Goal: Task Accomplishment & Management: Manage account settings

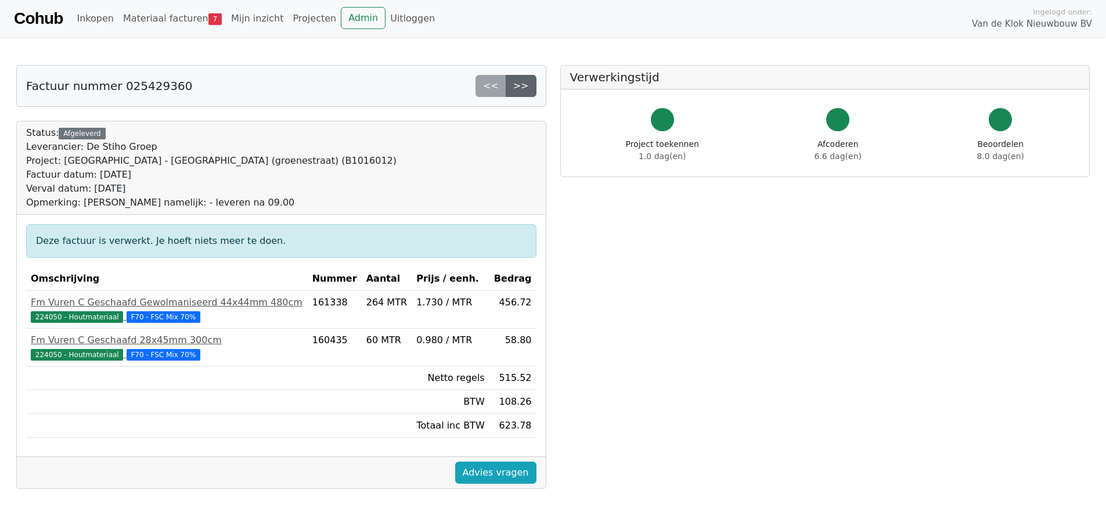
click at [527, 88] on link ">>" at bounding box center [521, 86] width 31 height 22
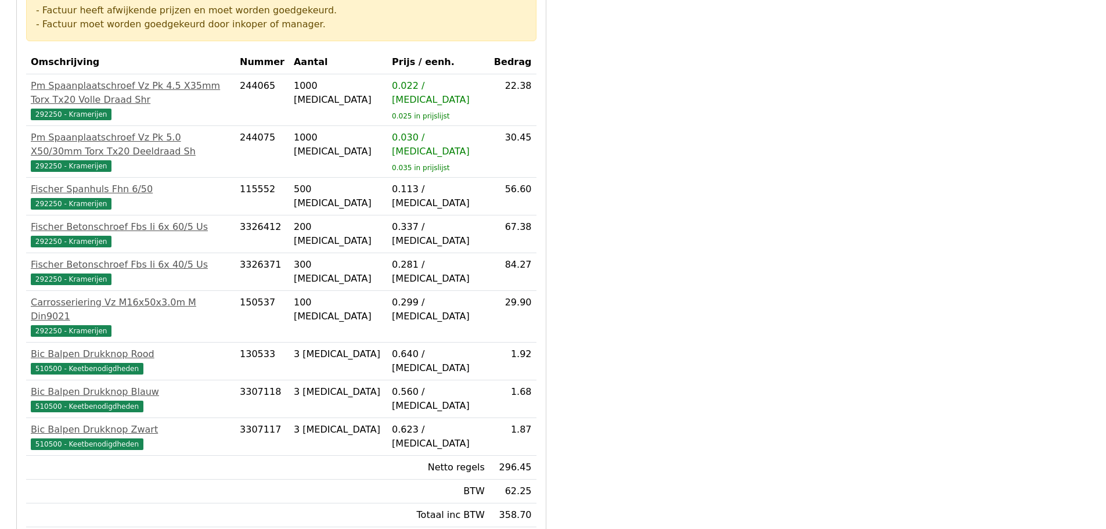
scroll to position [216, 0]
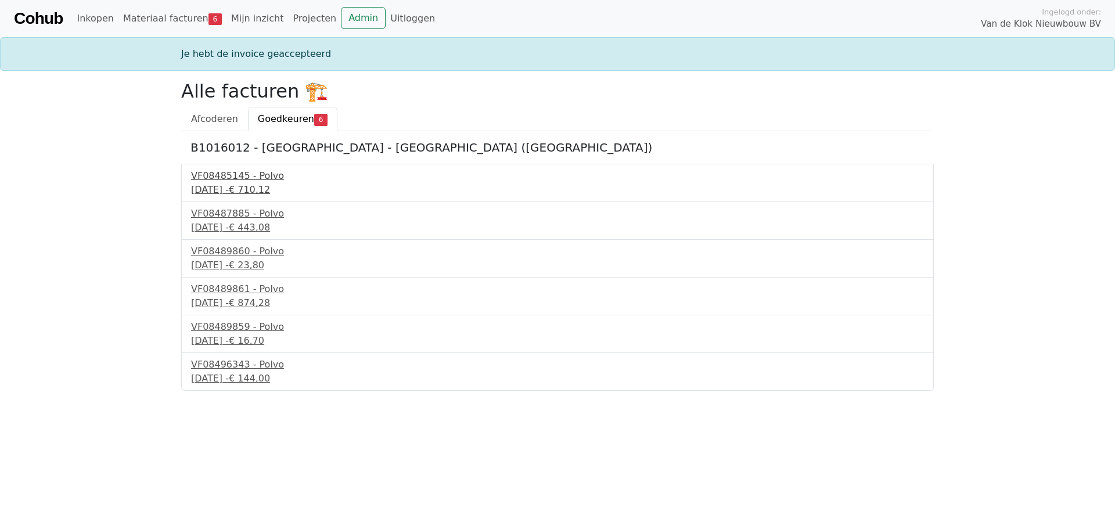
click at [226, 179] on div "VF08485145 - Polvo" at bounding box center [557, 176] width 733 height 14
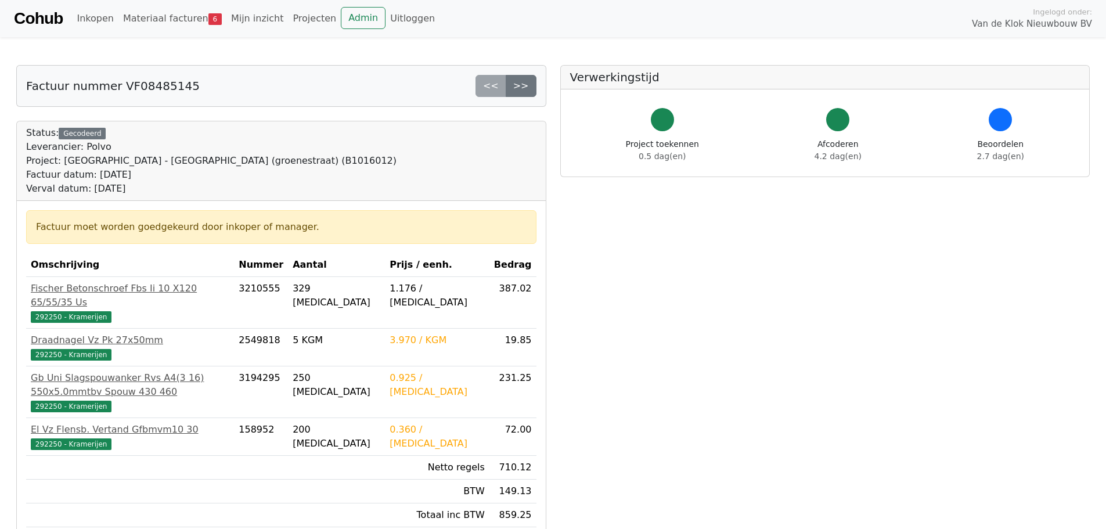
scroll to position [58, 0]
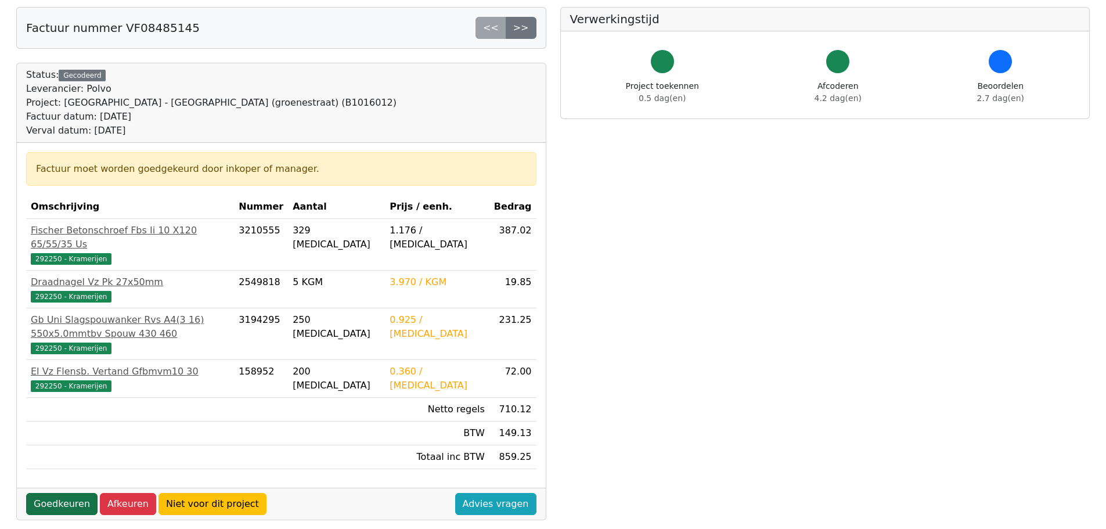
click at [69, 493] on link "Goedkeuren" at bounding box center [61, 504] width 71 height 22
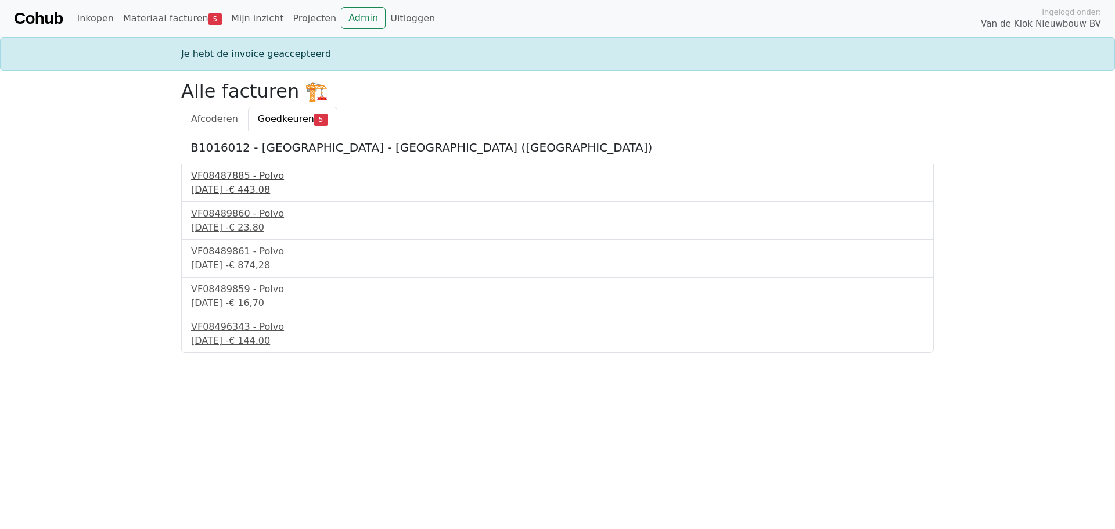
click at [240, 177] on div "VF08487885 - Polvo" at bounding box center [557, 176] width 733 height 14
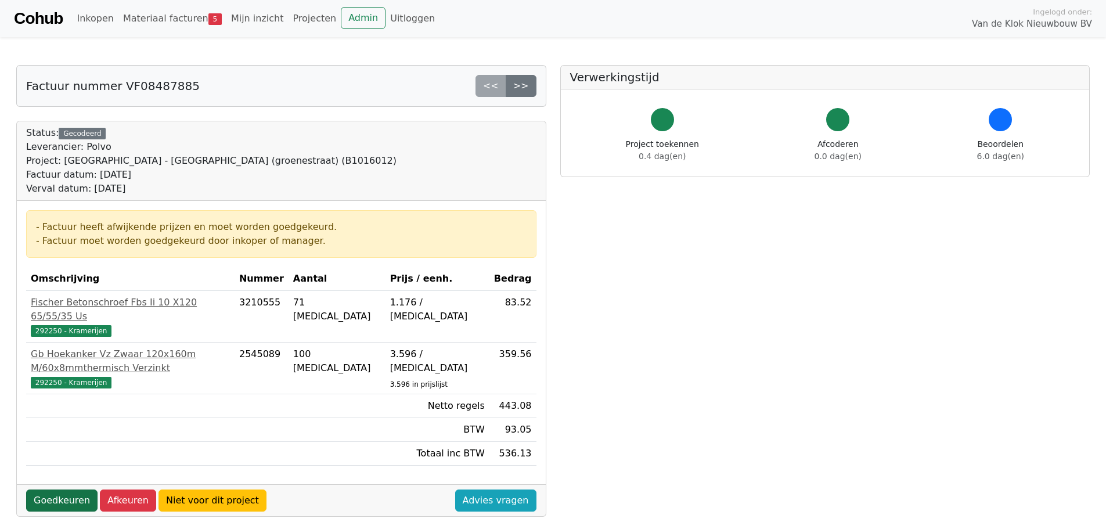
click at [70, 489] on link "Goedkeuren" at bounding box center [61, 500] width 71 height 22
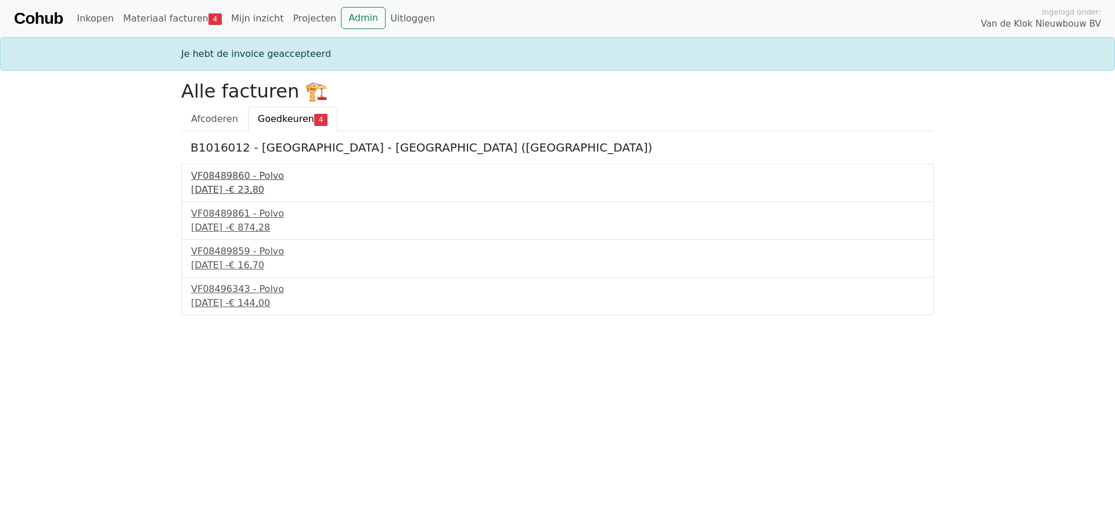
click at [236, 180] on div "VF08489860 - Polvo" at bounding box center [557, 176] width 733 height 14
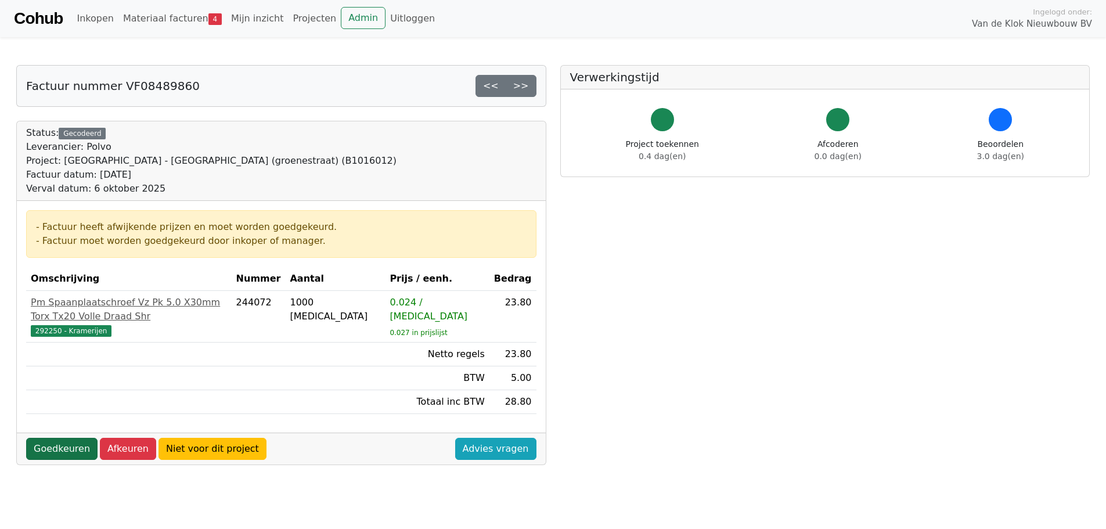
click at [70, 438] on link "Goedkeuren" at bounding box center [61, 449] width 71 height 22
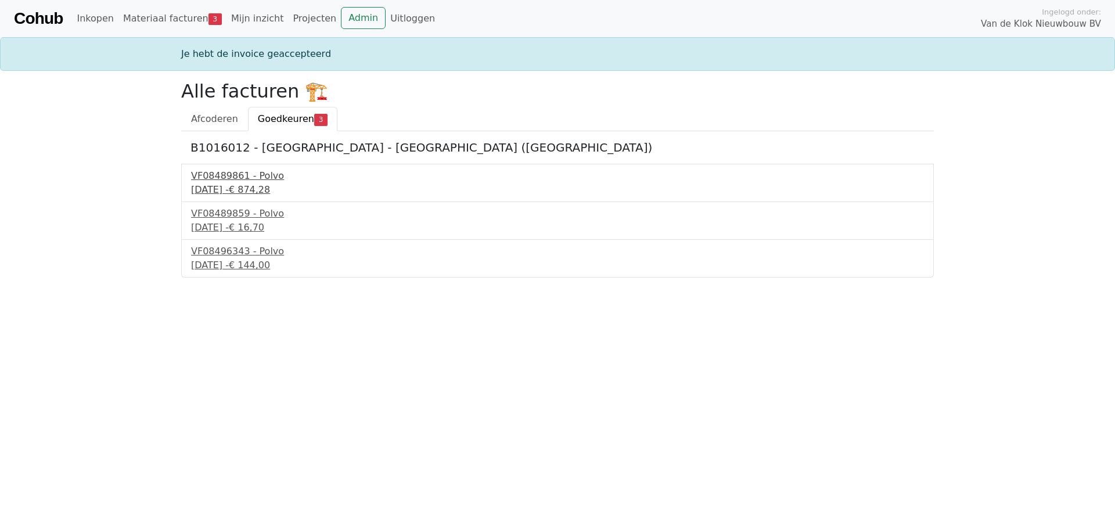
click at [222, 181] on div "VF08489861 - Polvo" at bounding box center [557, 176] width 733 height 14
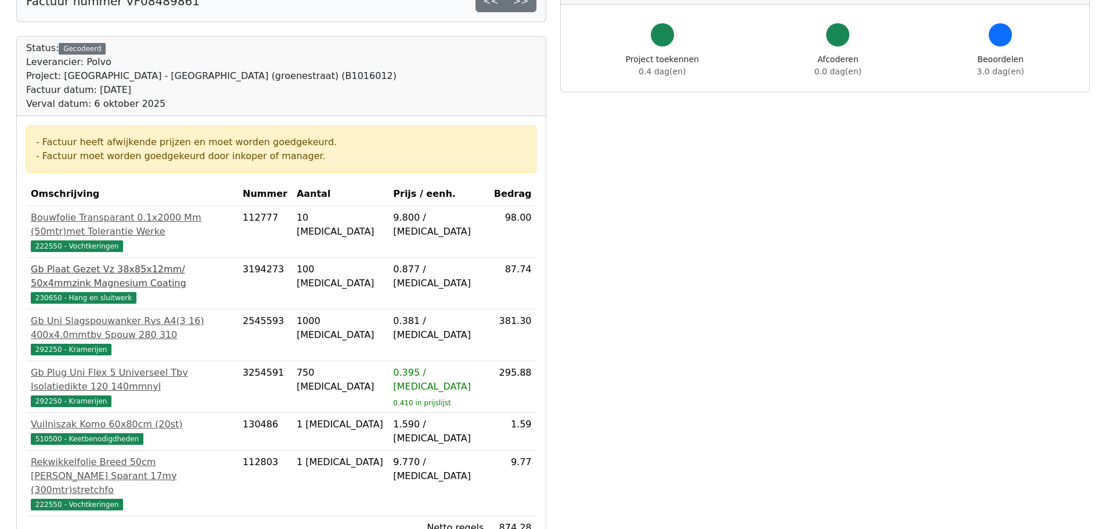
scroll to position [116, 0]
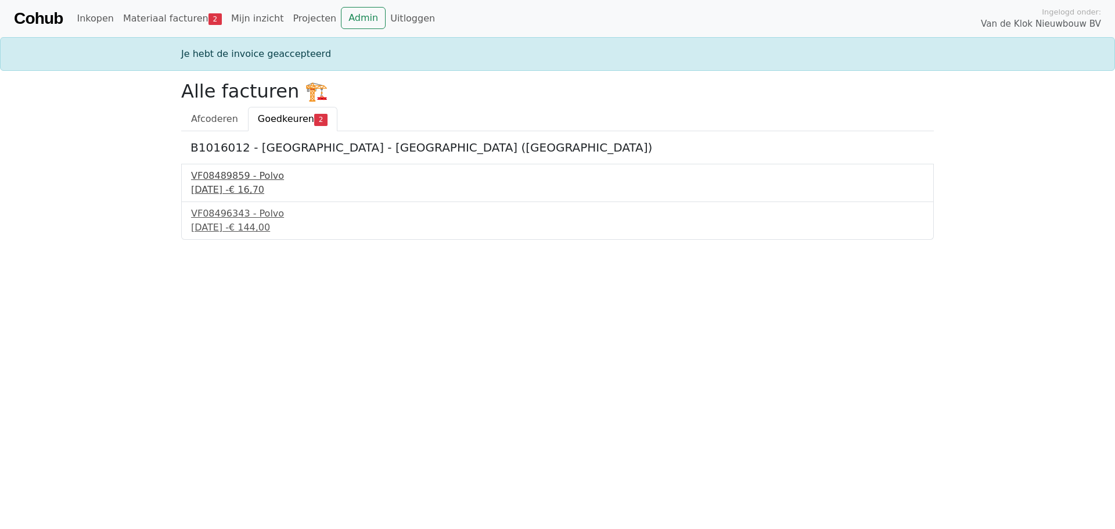
click at [211, 182] on div "VF08489859 - Polvo" at bounding box center [557, 176] width 733 height 14
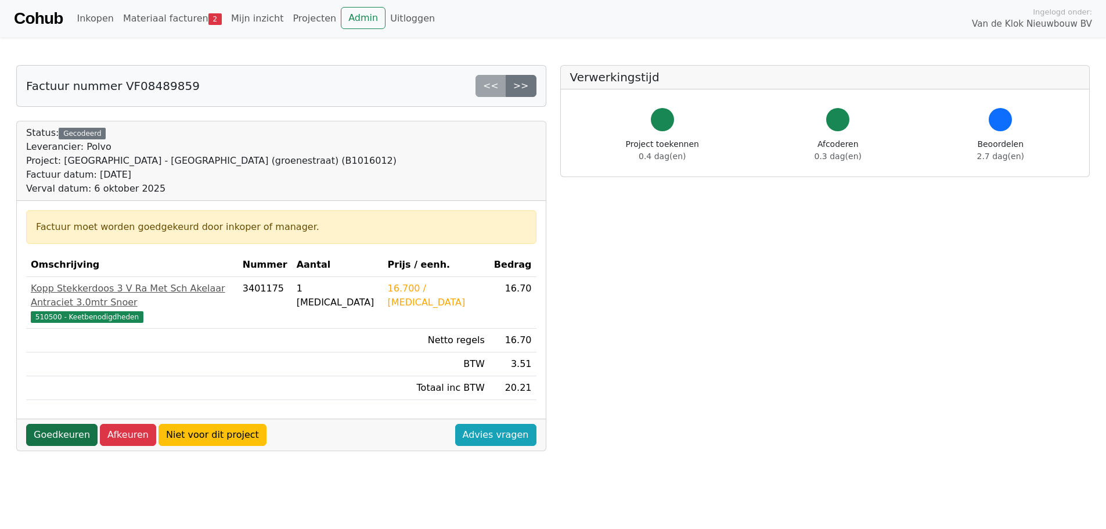
click at [64, 424] on link "Goedkeuren" at bounding box center [61, 435] width 71 height 22
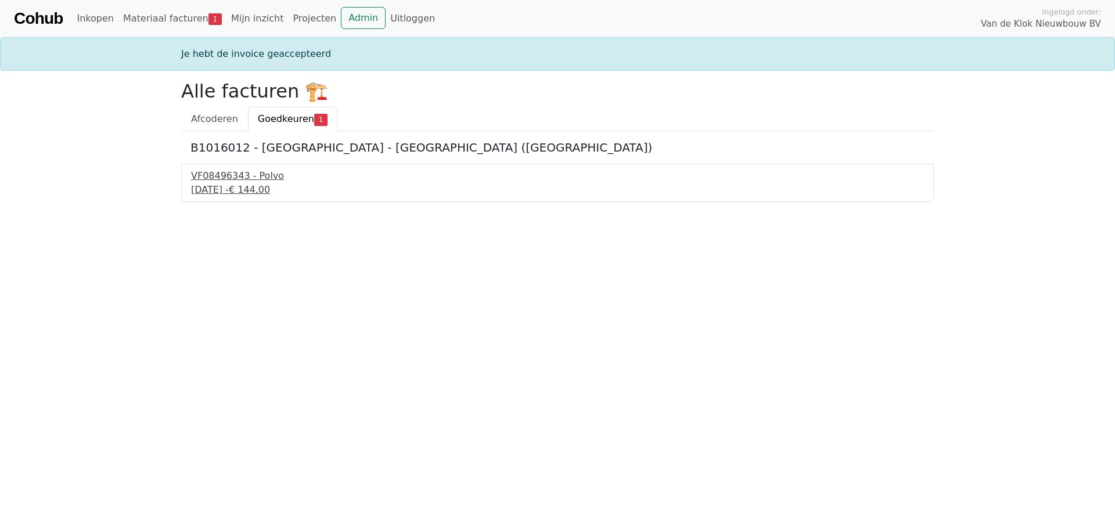
click at [225, 188] on div "17 september 2025 - € 144,00" at bounding box center [557, 190] width 733 height 14
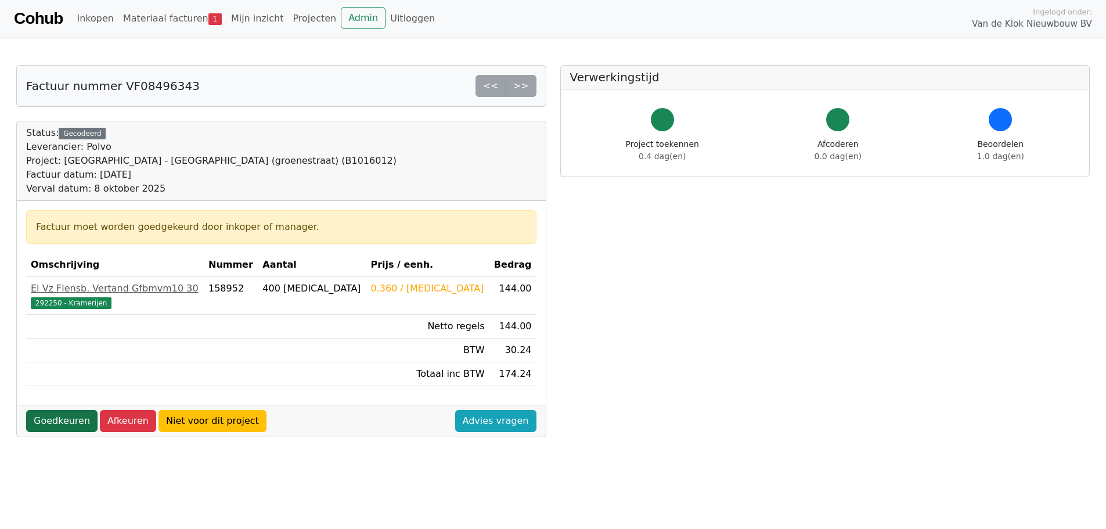
click at [68, 420] on link "Goedkeuren" at bounding box center [61, 421] width 71 height 22
